Goal: Task Accomplishment & Management: Manage account settings

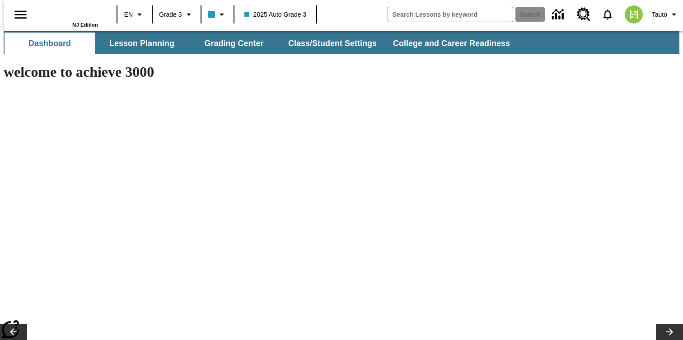
type input "-1"
click at [324, 44] on button "Class/Student Settings" at bounding box center [333, 44] width 104 height 22
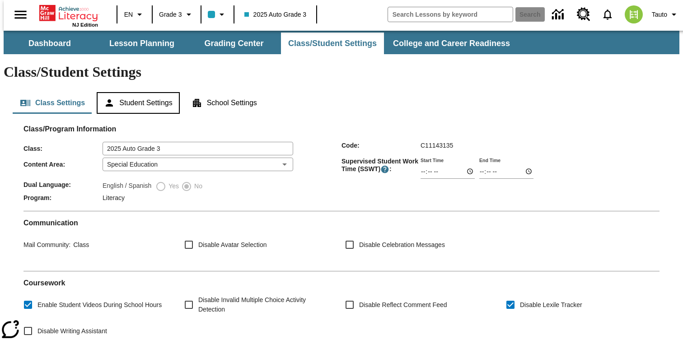
click at [144, 92] on button "Student Settings" at bounding box center [138, 103] width 83 height 22
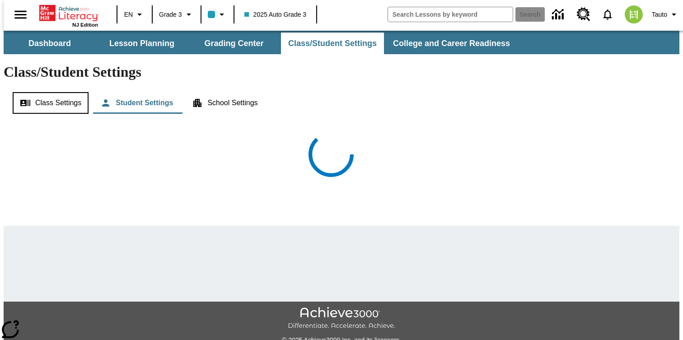
click at [83, 92] on button "Class Settings" at bounding box center [51, 103] width 76 height 22
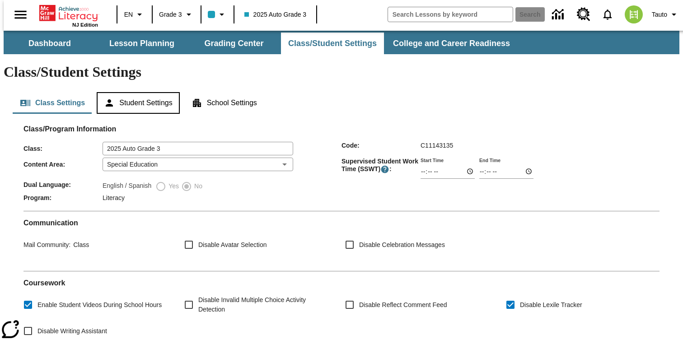
click at [143, 92] on button "Student Settings" at bounding box center [138, 103] width 83 height 22
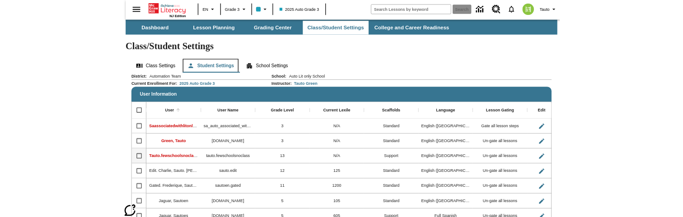
scroll to position [21, 0]
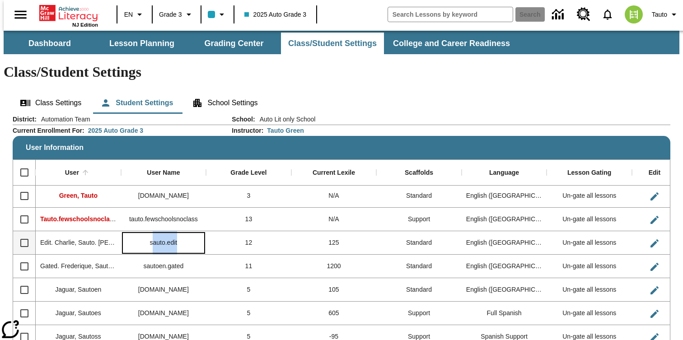
drag, startPoint x: 148, startPoint y: 219, endPoint x: 181, endPoint y: 219, distance: 33.0
click at [181, 231] on div "sauto.edit" at bounding box center [163, 242] width 85 height 23
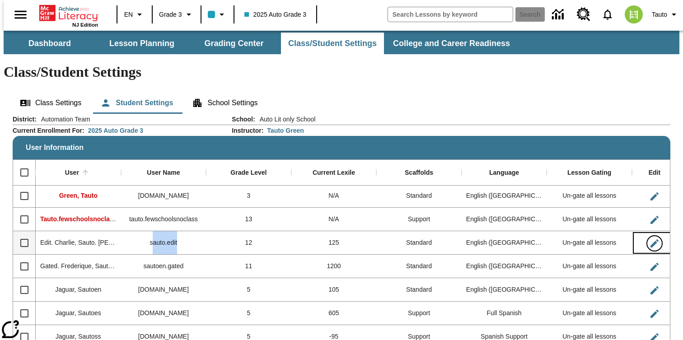
click at [652, 238] on icon "Edit User" at bounding box center [654, 243] width 11 height 11
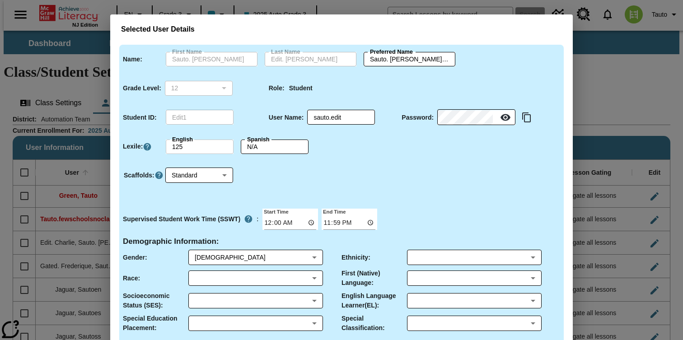
click at [182, 144] on input "125" at bounding box center [200, 147] width 68 height 14
click at [271, 148] on input "N/A" at bounding box center [275, 147] width 68 height 14
click at [186, 152] on input "125" at bounding box center [200, 147] width 68 height 14
click at [261, 152] on input "N/A" at bounding box center [275, 147] width 68 height 14
click at [193, 152] on input "125" at bounding box center [200, 147] width 68 height 14
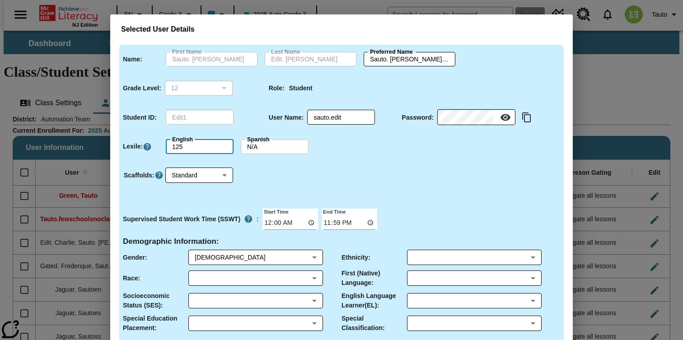
click at [273, 149] on input "N/A" at bounding box center [275, 147] width 68 height 14
click at [174, 149] on input "125" at bounding box center [200, 147] width 68 height 14
click at [232, 146] on input "125" at bounding box center [200, 147] width 68 height 14
click at [147, 149] on icon "Click here to know more about Lexiles,\a Will open in new tab" at bounding box center [147, 146] width 9 height 9
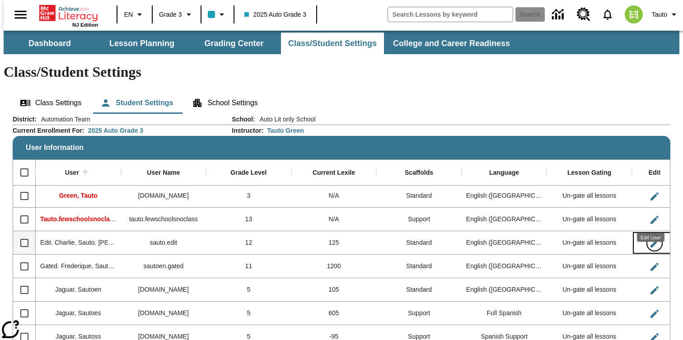
click at [651, 239] on icon "Edit User" at bounding box center [654, 243] width 8 height 8
click at [649, 242] on body "Skip to main content NJ Edition EN Grade 3 2025 Auto Grade 3 Search 0 Tauto Das…" at bounding box center [342, 239] width 676 height 417
click at [650, 263] on icon "Edit User" at bounding box center [654, 267] width 8 height 8
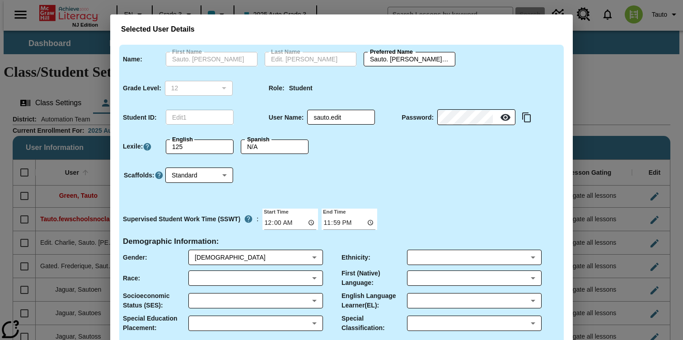
type input "Sauto. Frederique"
type input "Gated. Frederique"
type input "Sauto. Frederique.Gated. Frederique"
type input "11"
type input "gated1"
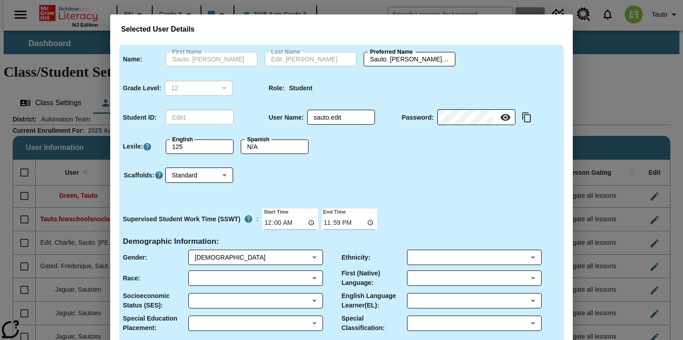
type input "sautoen.gated"
click at [353, 74] on div "Role : Student" at bounding box center [338, 87] width 146 height 26
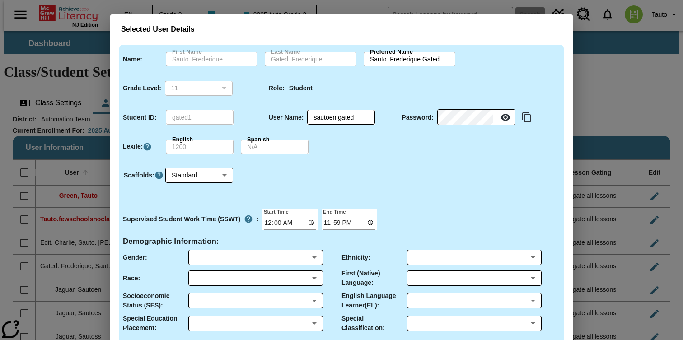
click at [396, 61] on input "Sauto. Frederique.Gated. Frederique" at bounding box center [410, 59] width 92 height 14
click at [392, 77] on div "Role : Student" at bounding box center [338, 87] width 146 height 26
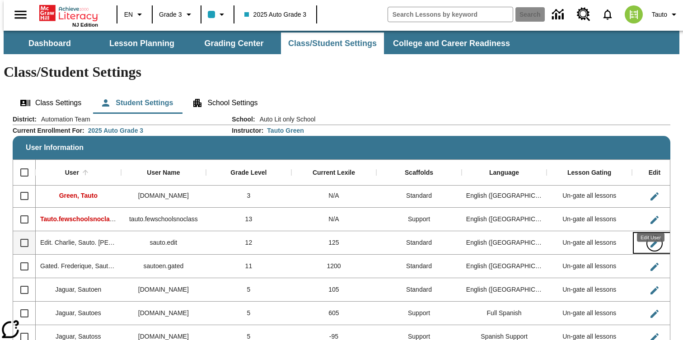
click at [649, 238] on icon "Edit User" at bounding box center [654, 243] width 11 height 11
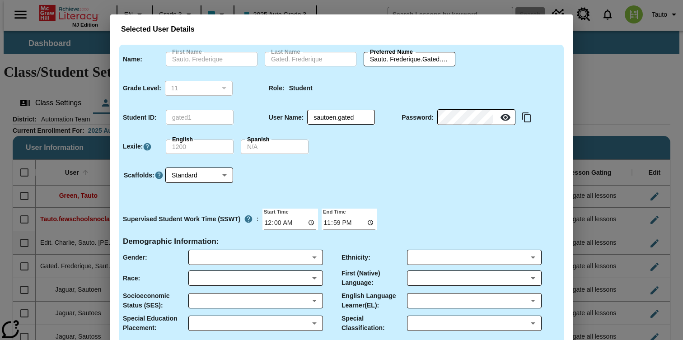
type input "Sauto. [PERSON_NAME]"
type input "Edit. [PERSON_NAME]"
type input "Sauto. [PERSON_NAME].Edit. [PERSON_NAME]"
type input "12"
type input "Edit1"
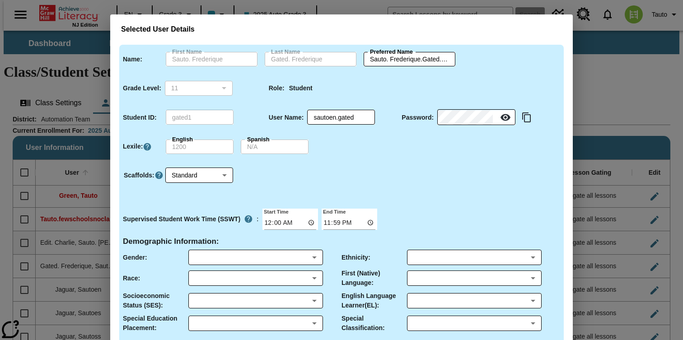
type input "sauto.edit"
type input "M"
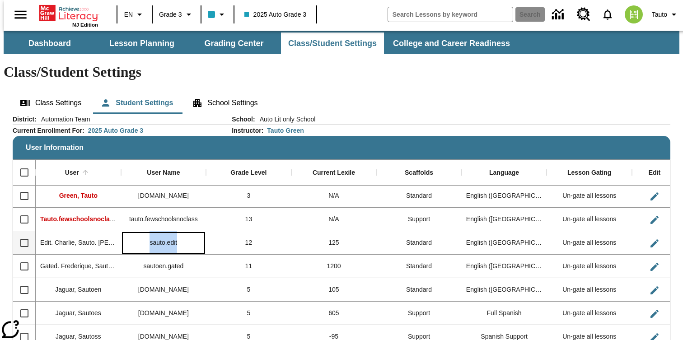
drag, startPoint x: 177, startPoint y: 219, endPoint x: 146, endPoint y: 219, distance: 31.6
click at [146, 231] on div "sauto.edit" at bounding box center [163, 242] width 85 height 23
copy div "sauto.edit"
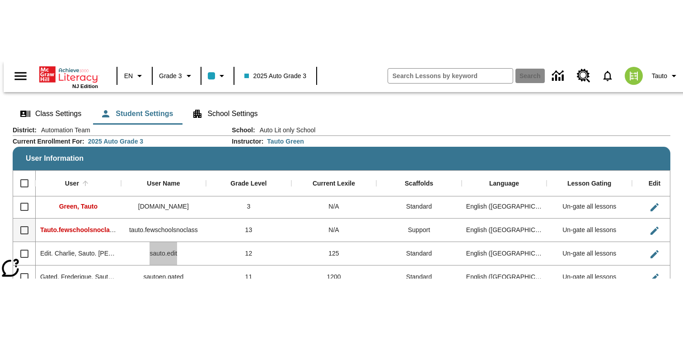
scroll to position [53, 0]
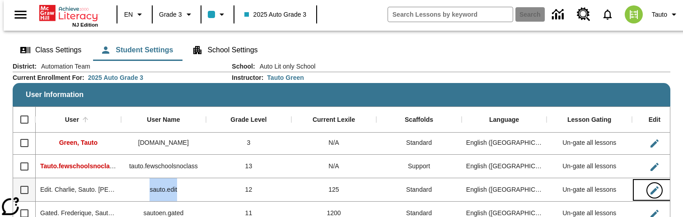
click at [652, 186] on icon "Edit User" at bounding box center [654, 190] width 8 height 8
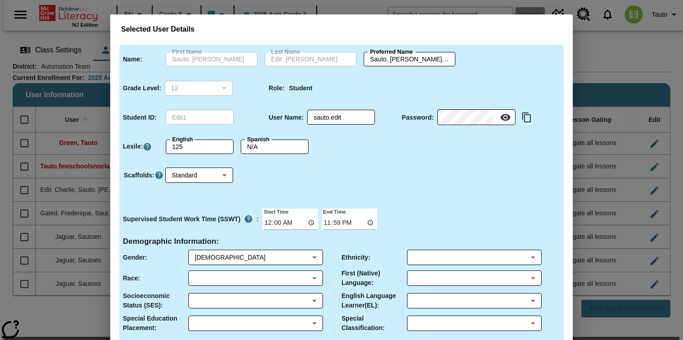
click at [603, 187] on div "Selected User Details Name : First Name [PERSON_NAME]. [PERSON_NAME] First Name…" at bounding box center [341, 170] width 683 height 340
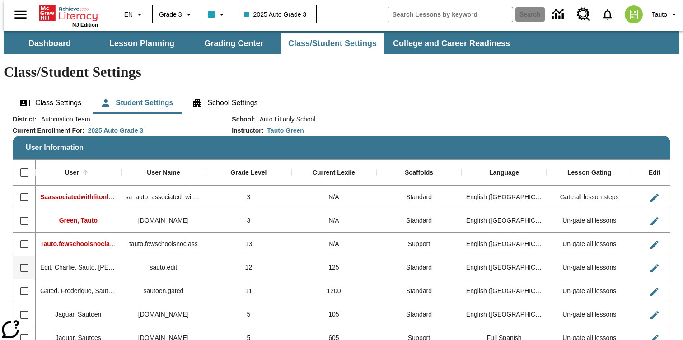
scroll to position [21, 0]
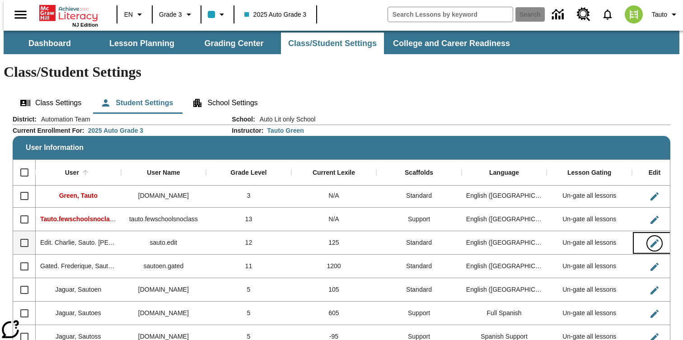
click at [651, 238] on icon "Edit User" at bounding box center [654, 243] width 11 height 11
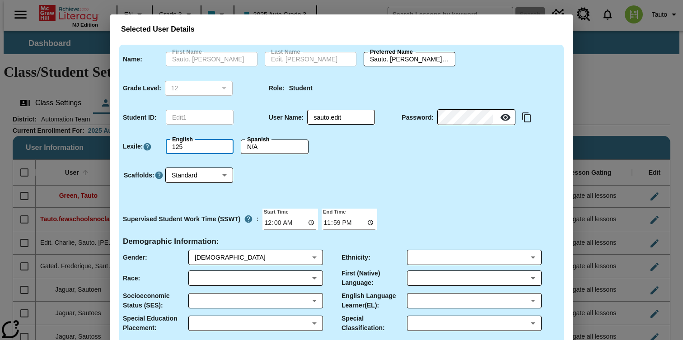
click at [198, 143] on input "125" at bounding box center [200, 147] width 68 height 14
click at [266, 148] on input "N/A" at bounding box center [275, 147] width 68 height 14
click at [569, 146] on div "Selected User Details Name : First Name [PERSON_NAME]. [PERSON_NAME] First Name…" at bounding box center [341, 204] width 462 height 359
click at [597, 148] on div "Selected User Details Name : First Name [PERSON_NAME]. [PERSON_NAME] First Name…" at bounding box center [341, 170] width 683 height 340
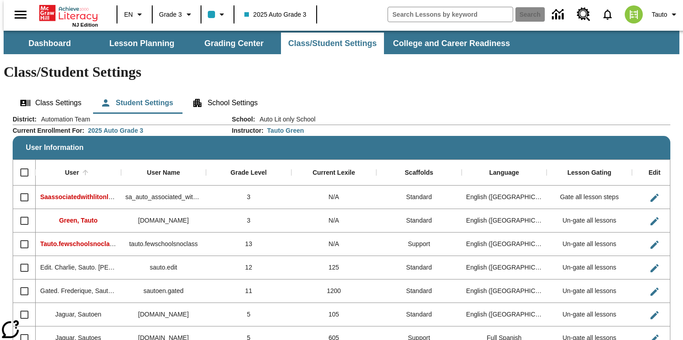
scroll to position [82, 0]
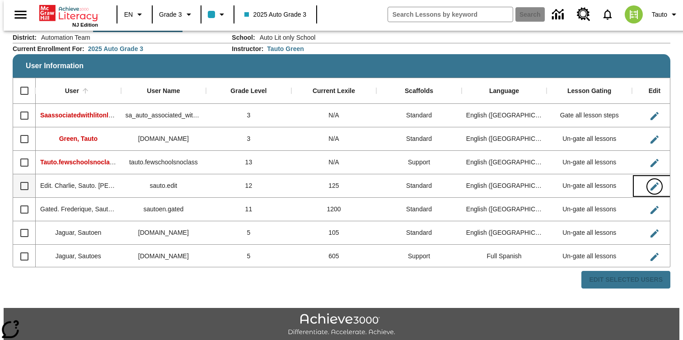
click at [649, 181] on icon "Edit User" at bounding box center [654, 186] width 11 height 11
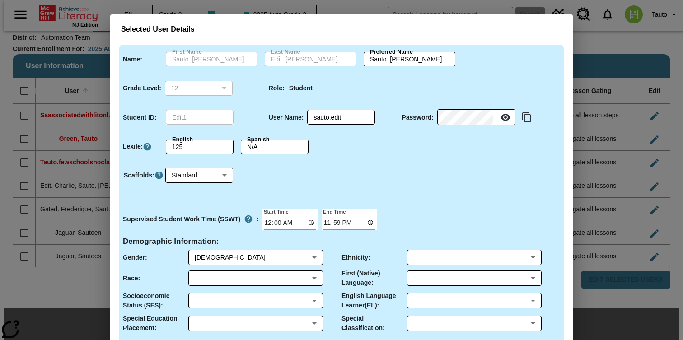
click at [623, 105] on div "Selected User Details Name : First Name [PERSON_NAME]. [PERSON_NAME] First Name…" at bounding box center [341, 170] width 683 height 340
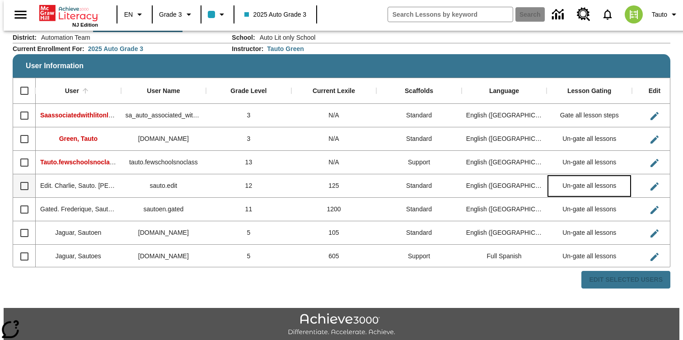
click at [614, 174] on div "Un-gate all lessons" at bounding box center [588, 185] width 85 height 23
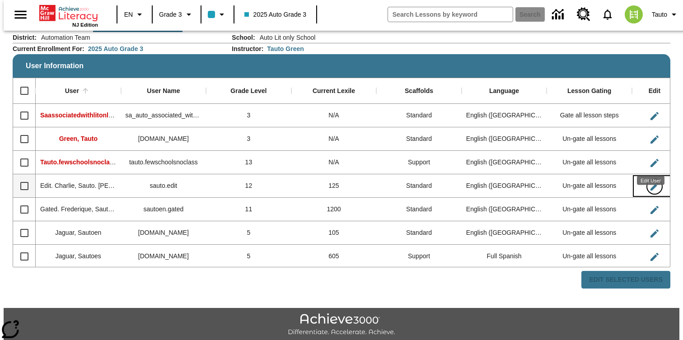
click at [651, 182] on icon "Edit User" at bounding box center [654, 186] width 8 height 8
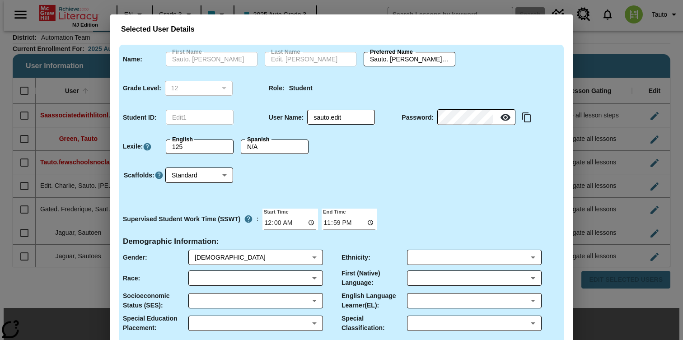
click at [423, 185] on div "Scaffolds : Standard 0 ​" at bounding box center [338, 181] width 444 height 47
click at [643, 158] on div "Selected User Details Name : First Name [PERSON_NAME]. [PERSON_NAME] First Name…" at bounding box center [341, 170] width 683 height 340
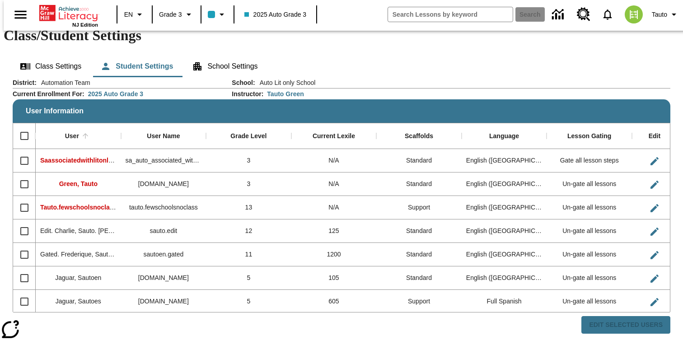
scroll to position [82, 0]
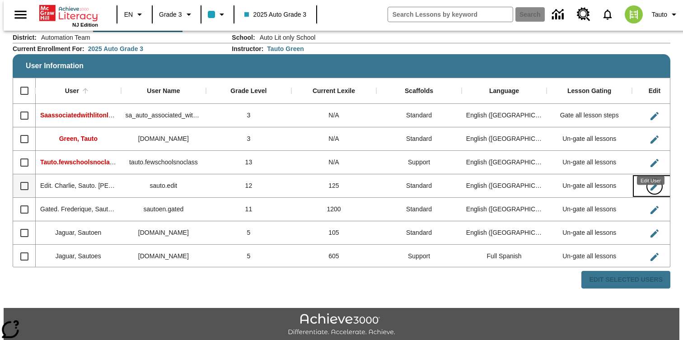
click at [652, 181] on icon "Edit User" at bounding box center [654, 186] width 11 height 11
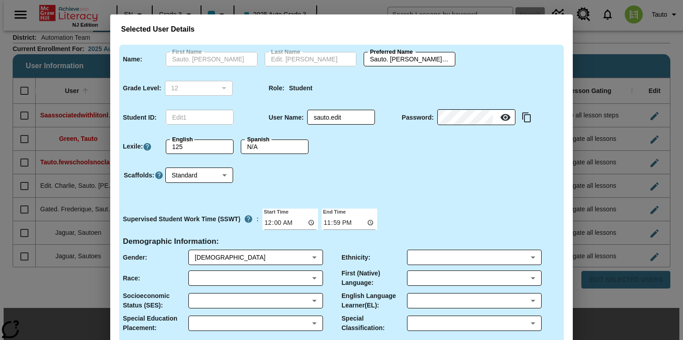
click at [619, 149] on div "Selected User Details Name : First Name [PERSON_NAME]. [PERSON_NAME] First Name…" at bounding box center [341, 170] width 683 height 340
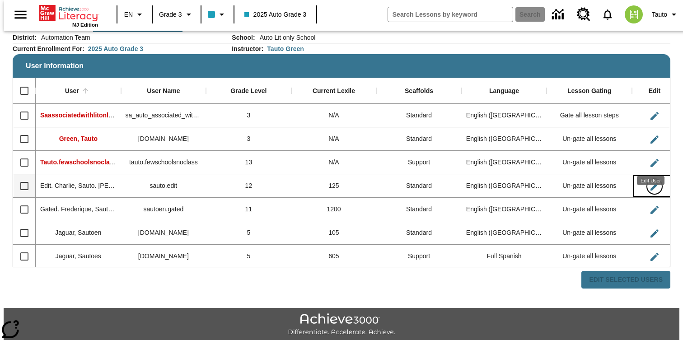
click at [655, 181] on icon "Edit User" at bounding box center [654, 186] width 11 height 11
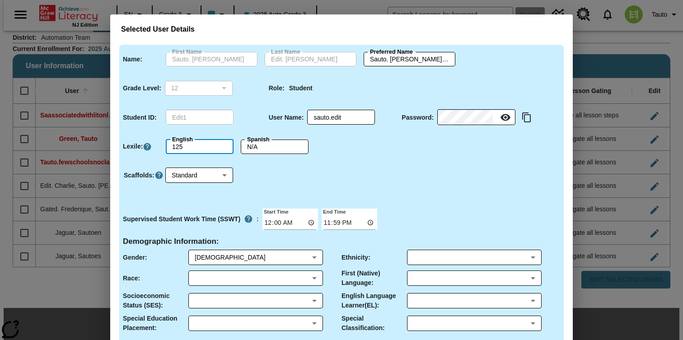
click at [169, 143] on input "125" at bounding box center [200, 147] width 68 height 14
click at [195, 145] on input "125" at bounding box center [200, 147] width 68 height 14
